Goal: Information Seeking & Learning: Learn about a topic

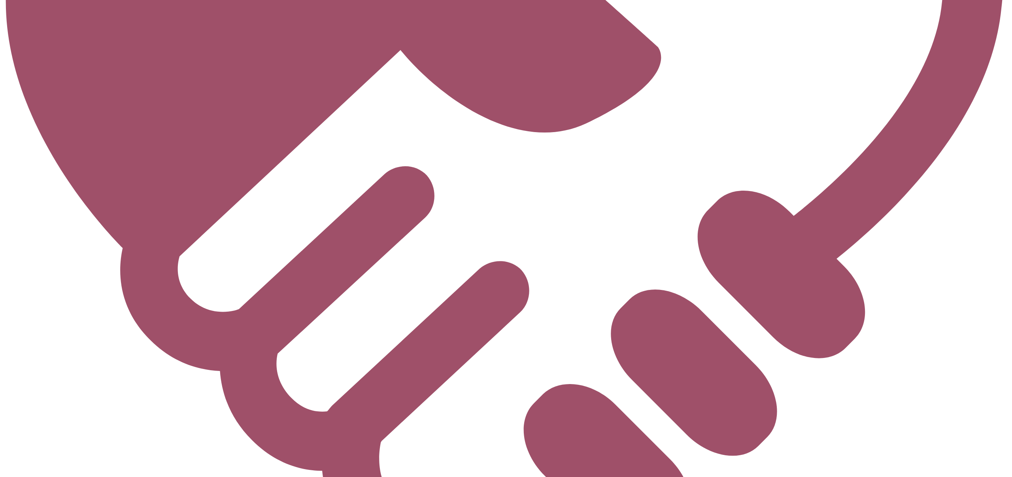
scroll to position [2355, 0]
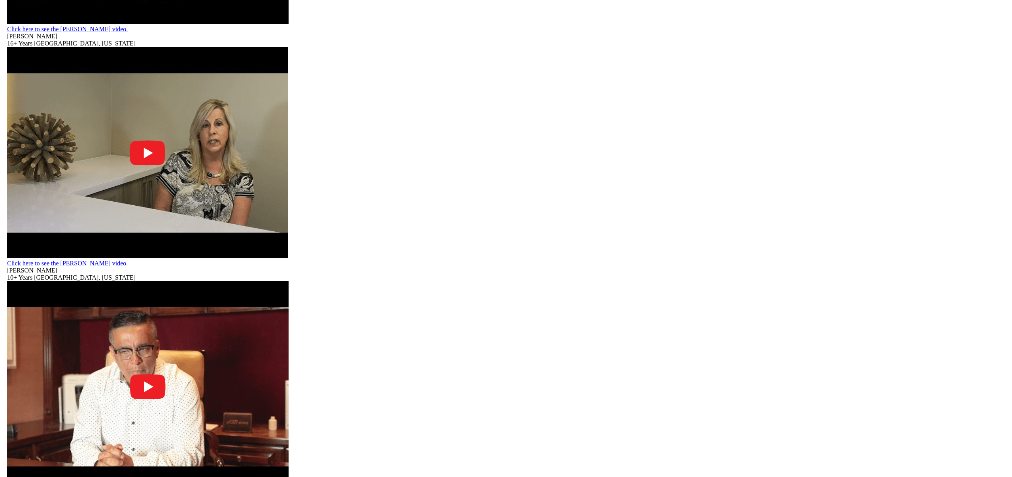
scroll to position [1840, 0]
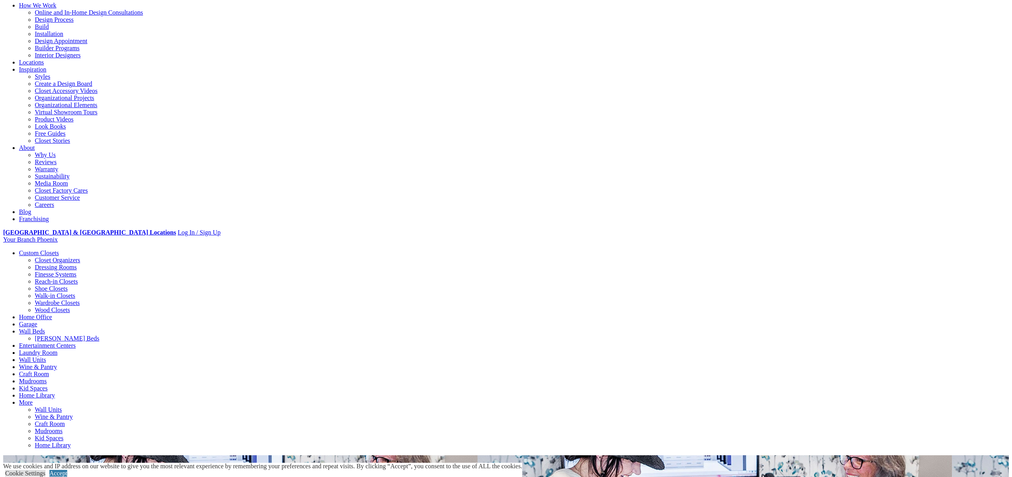
scroll to position [61, 0]
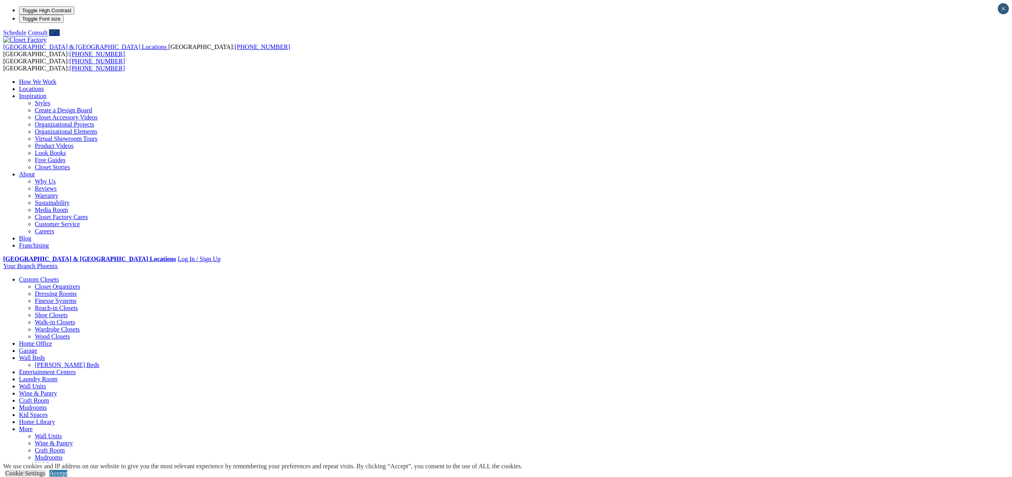
click at [44, 85] on link "Locations" at bounding box center [31, 88] width 25 height 7
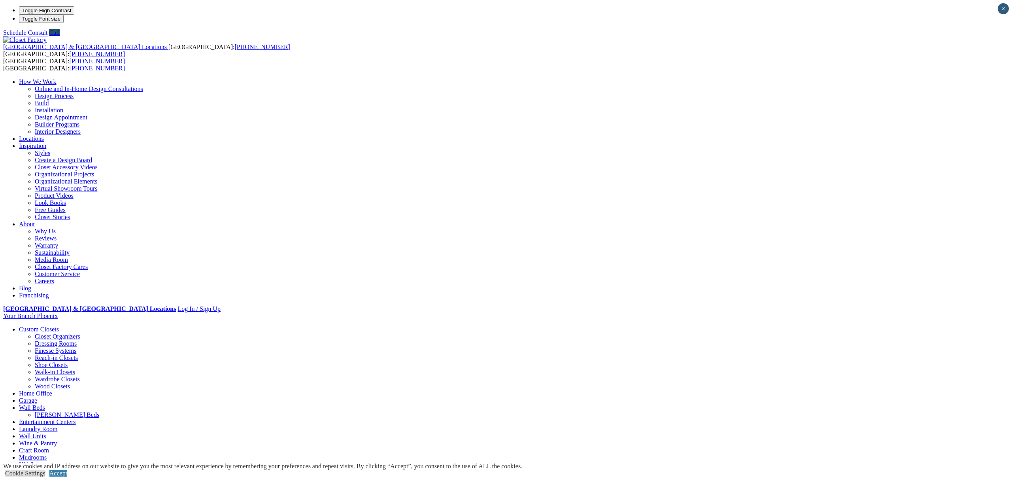
type input "*****"
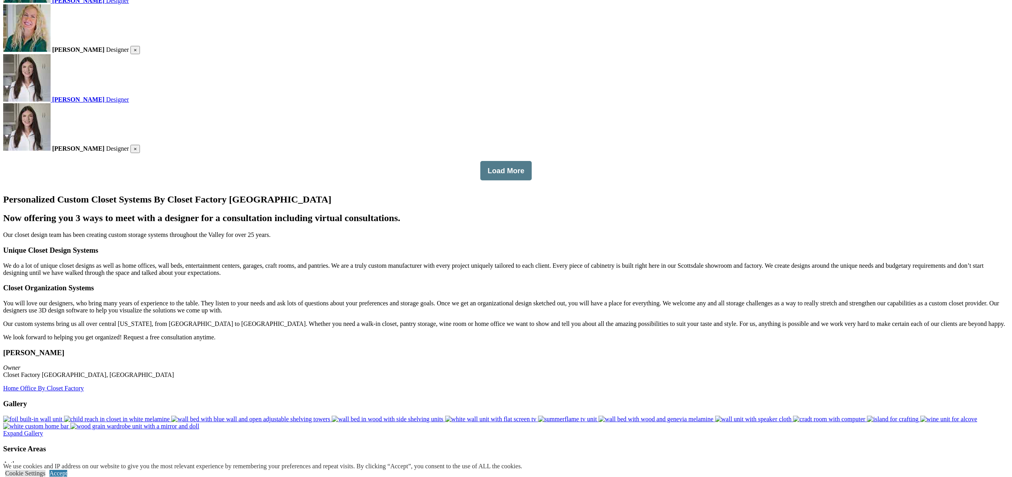
scroll to position [1252, 0]
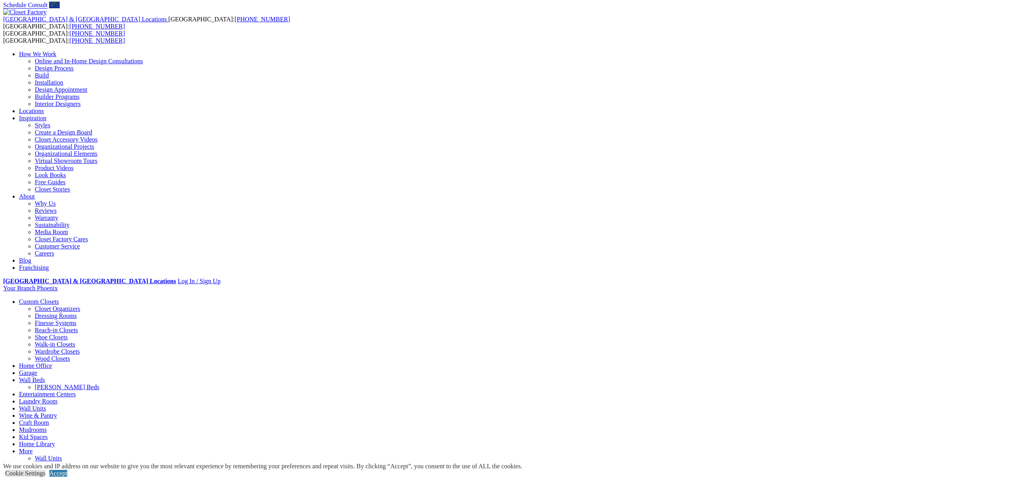
scroll to position [41, 0]
